Goal: Task Accomplishment & Management: Complete application form

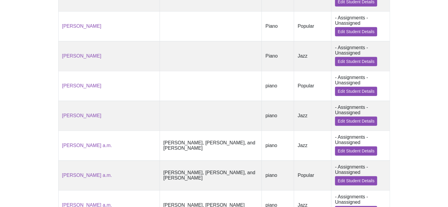
scroll to position [688, 0]
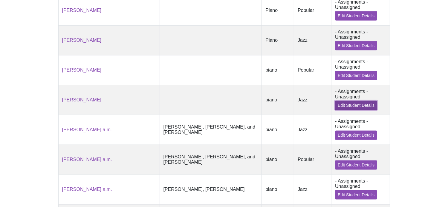
click at [344, 110] on link "Edit Student Details" at bounding box center [356, 105] width 42 height 9
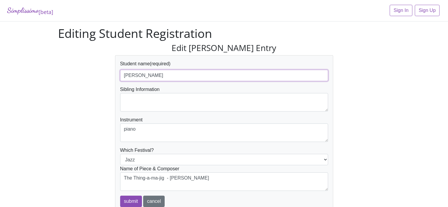
click at [183, 76] on input "Micah Lopez" at bounding box center [224, 75] width 208 height 11
type input "[PERSON_NAME] p.m."
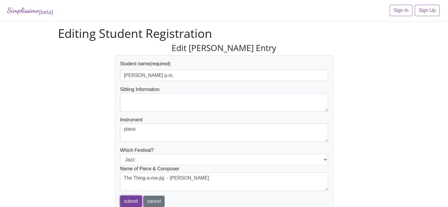
click at [135, 199] on input "submit" at bounding box center [131, 201] width 22 height 11
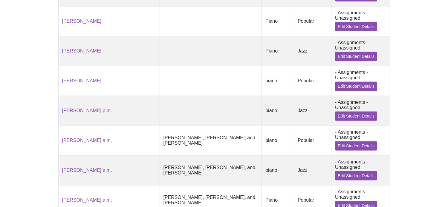
scroll to position [709, 0]
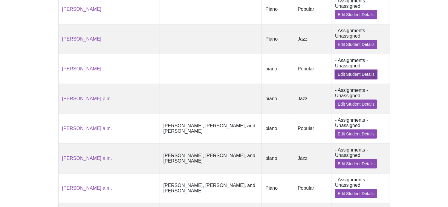
click at [349, 79] on link "Edit Student Details" at bounding box center [356, 74] width 42 height 9
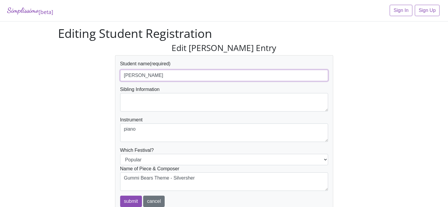
click at [252, 77] on input "Micah Lopez" at bounding box center [224, 75] width 208 height 11
type input "[PERSON_NAME] p.m."
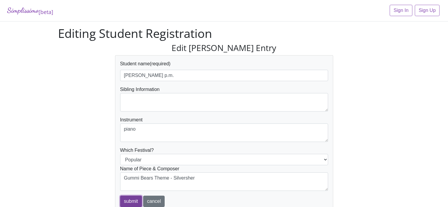
click at [134, 200] on input "submit" at bounding box center [131, 201] width 22 height 11
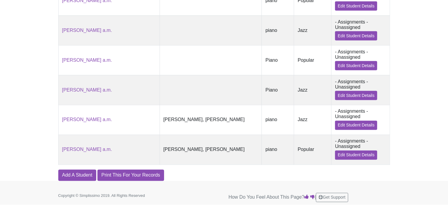
scroll to position [1082, 0]
click at [81, 172] on link "Add A Student" at bounding box center [77, 175] width 38 height 11
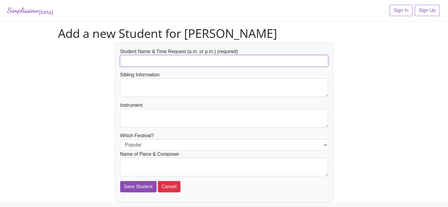
click at [151, 59] on input "text" at bounding box center [224, 60] width 208 height 11
type input "AJ Koenig"
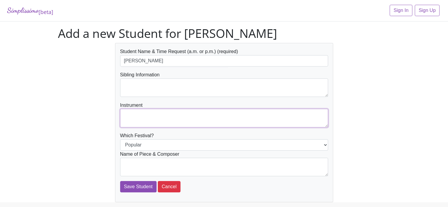
click at [147, 116] on textarea at bounding box center [224, 118] width 208 height 19
type textarea "piano"
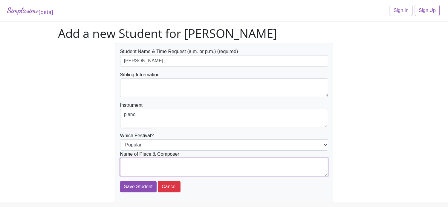
click at [158, 161] on textarea at bounding box center [224, 167] width 208 height 19
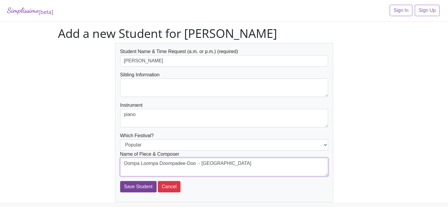
type textarea "Oompa Loompa Doompadee-Doo - Newley"
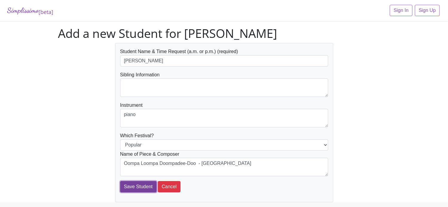
click at [142, 186] on input "Save Student" at bounding box center [138, 186] width 36 height 11
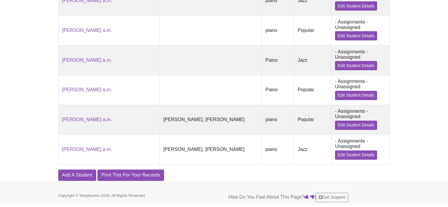
scroll to position [1114, 0]
click at [85, 177] on link "Add A Student" at bounding box center [77, 175] width 38 height 11
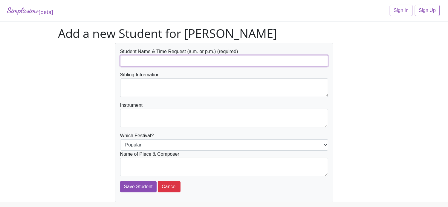
click at [152, 63] on input "text" at bounding box center [224, 60] width 208 height 11
type input "[PERSON_NAME] a.m."
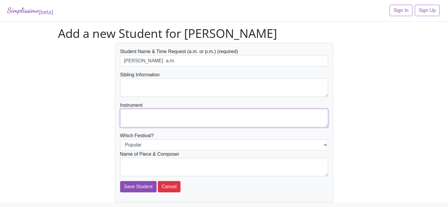
click at [162, 118] on textarea at bounding box center [224, 118] width 208 height 19
type textarea "piano"
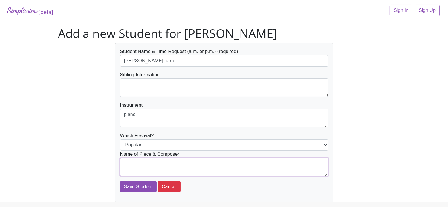
click at [167, 167] on textarea at bounding box center [224, 167] width 208 height 19
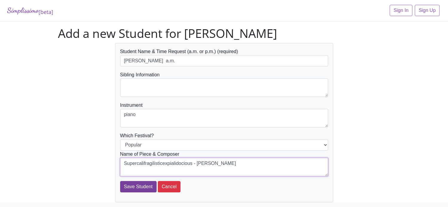
type textarea "Supercalifragilisticexpialidocious - Sherman"
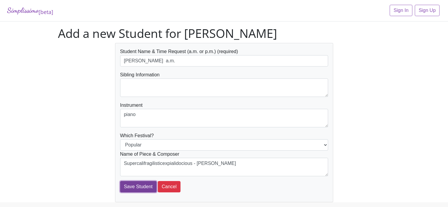
click at [141, 189] on input "Save Student" at bounding box center [138, 186] width 36 height 11
